Goal: Task Accomplishment & Management: Manage account settings

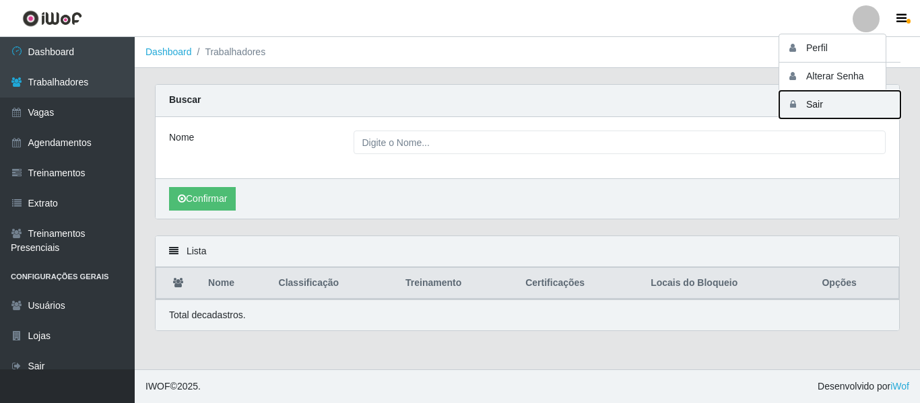
click at [829, 108] on button "Sair" at bounding box center [839, 105] width 121 height 28
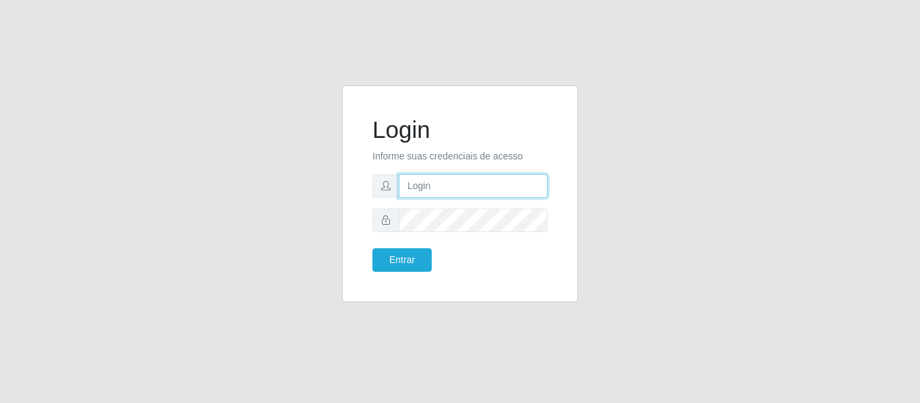
type input "camilasuperbox@iwof"
